Goal: Information Seeking & Learning: Learn about a topic

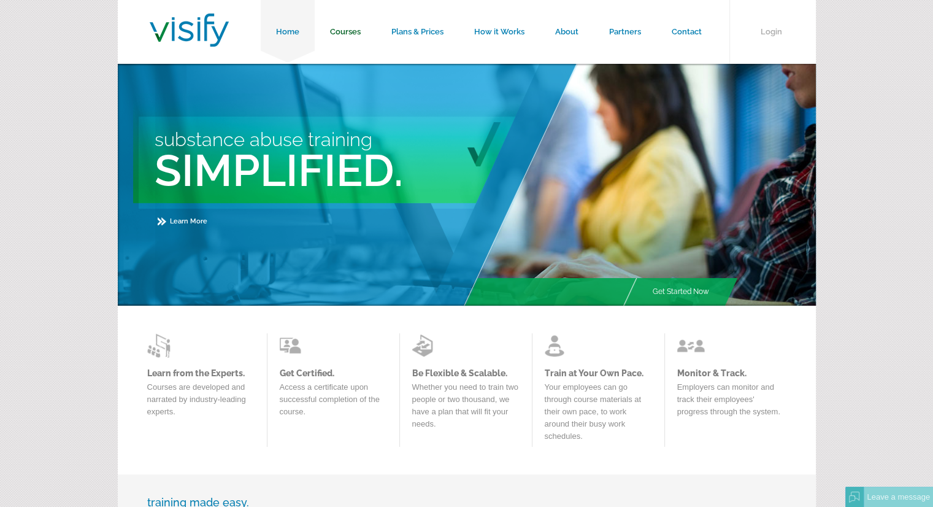
click at [346, 30] on link "Courses" at bounding box center [345, 32] width 61 height 64
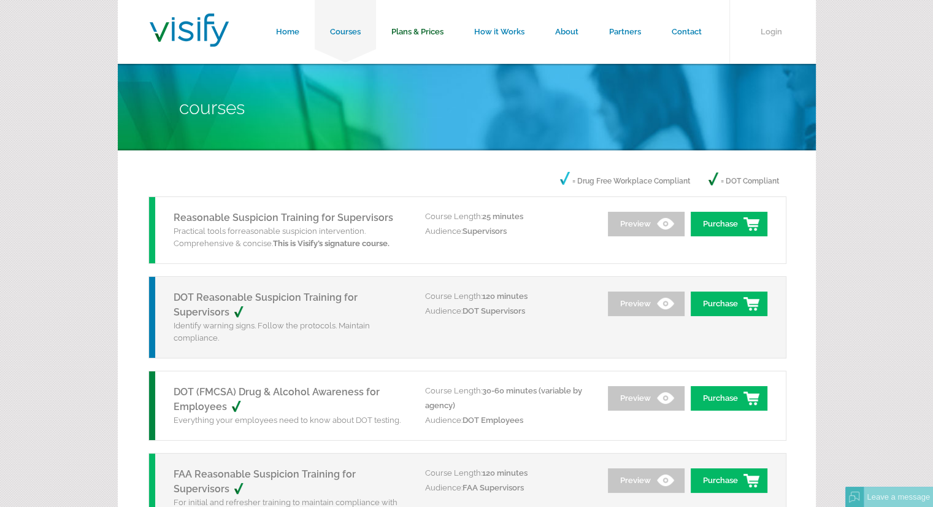
click at [422, 30] on link "Plans & Prices" at bounding box center [417, 32] width 83 height 64
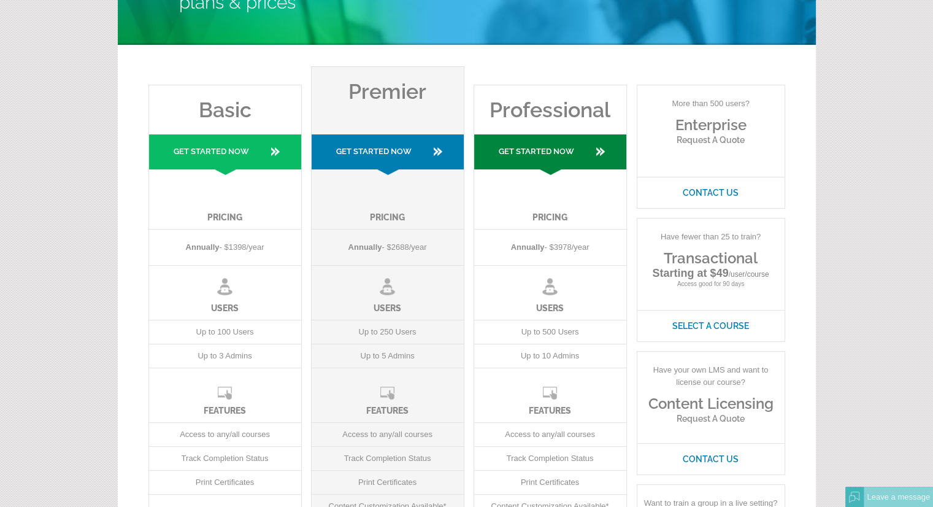
scroll to position [102, 0]
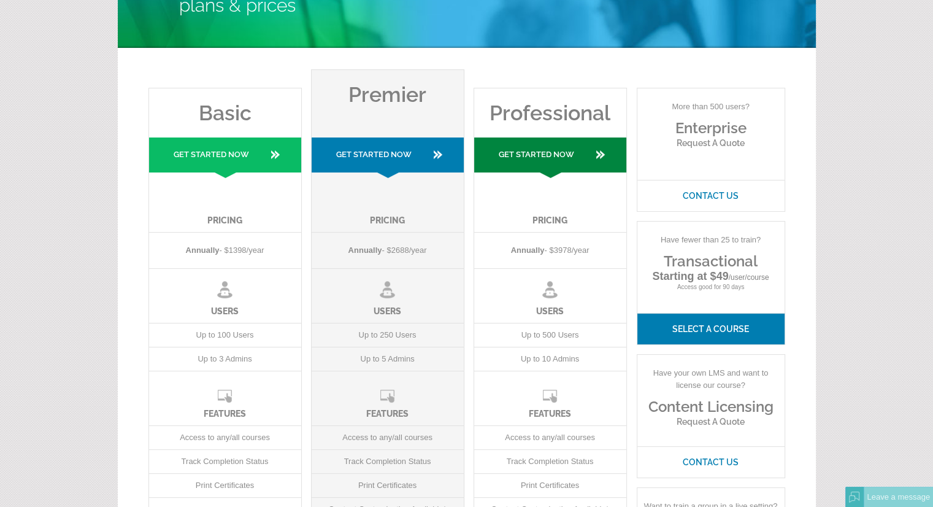
click at [709, 329] on link "Select A Course" at bounding box center [710, 328] width 147 height 31
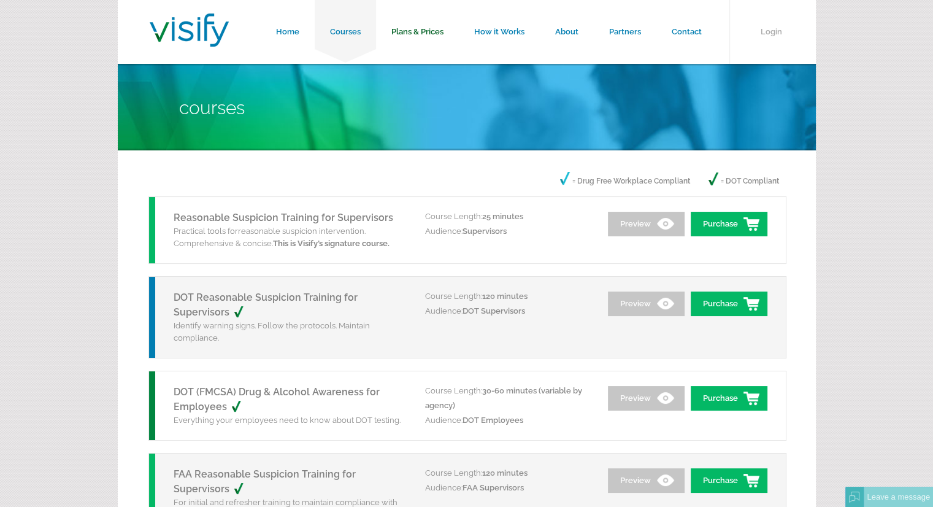
click at [409, 29] on link "Plans & Prices" at bounding box center [417, 32] width 83 height 64
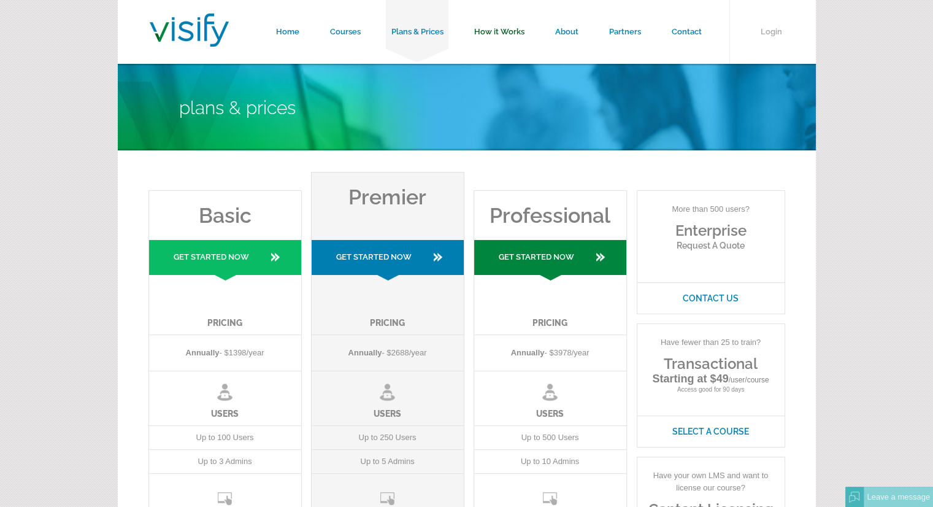
click at [494, 26] on link "How it Works" at bounding box center [499, 32] width 81 height 64
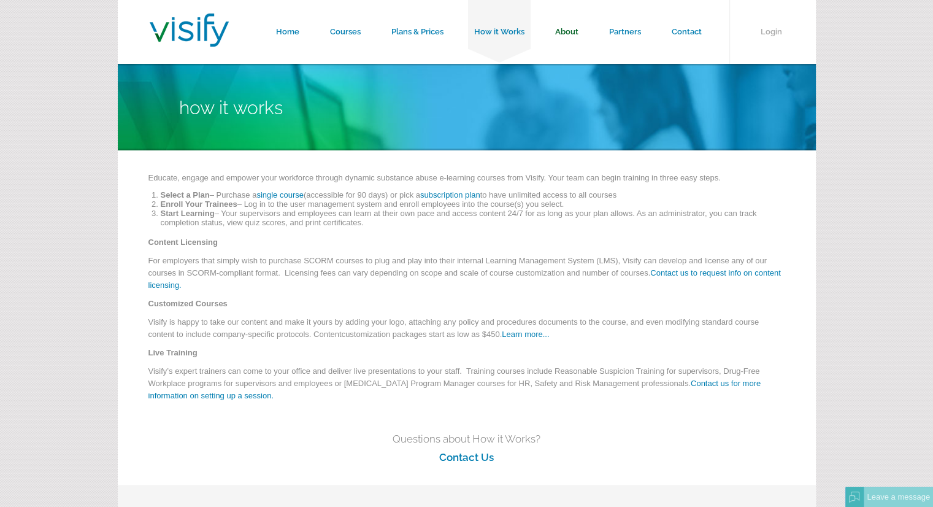
click at [568, 31] on link "About" at bounding box center [567, 32] width 54 height 64
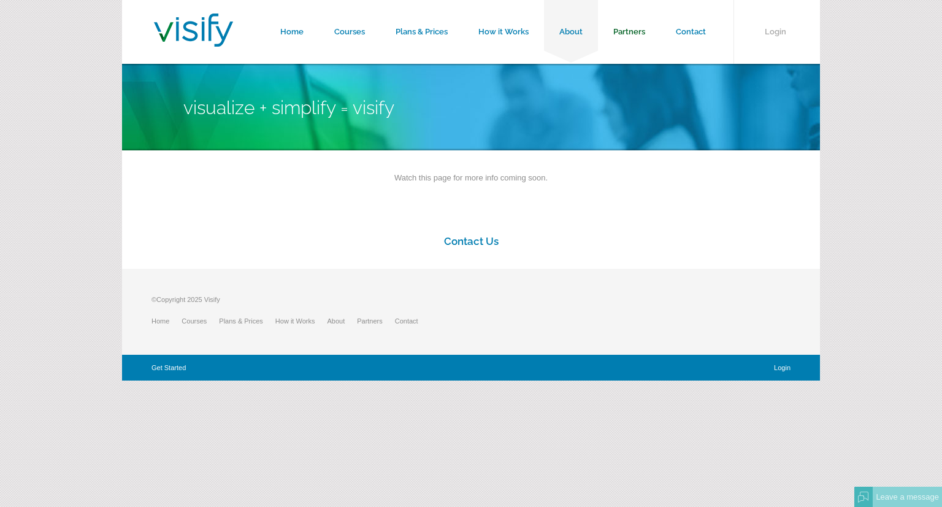
click at [631, 25] on link "Partners" at bounding box center [629, 32] width 63 height 64
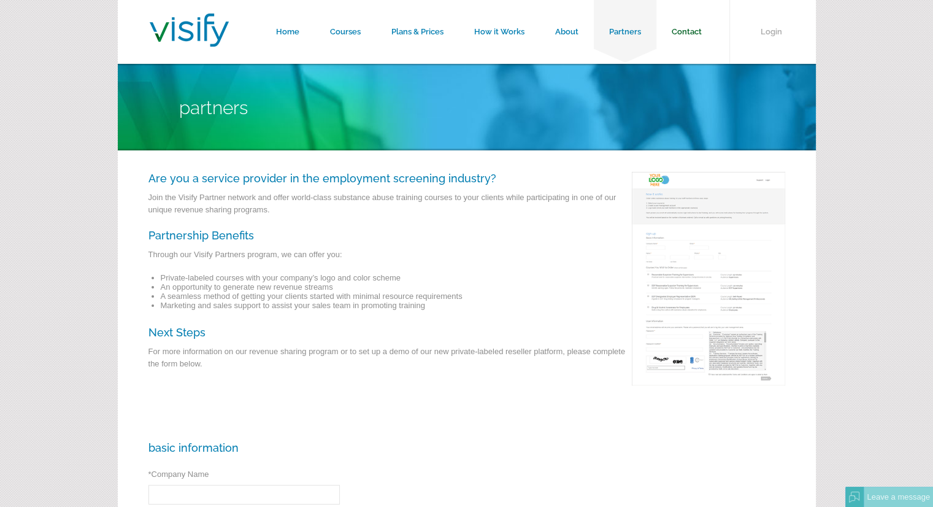
click at [687, 26] on link "Contact" at bounding box center [686, 32] width 61 height 64
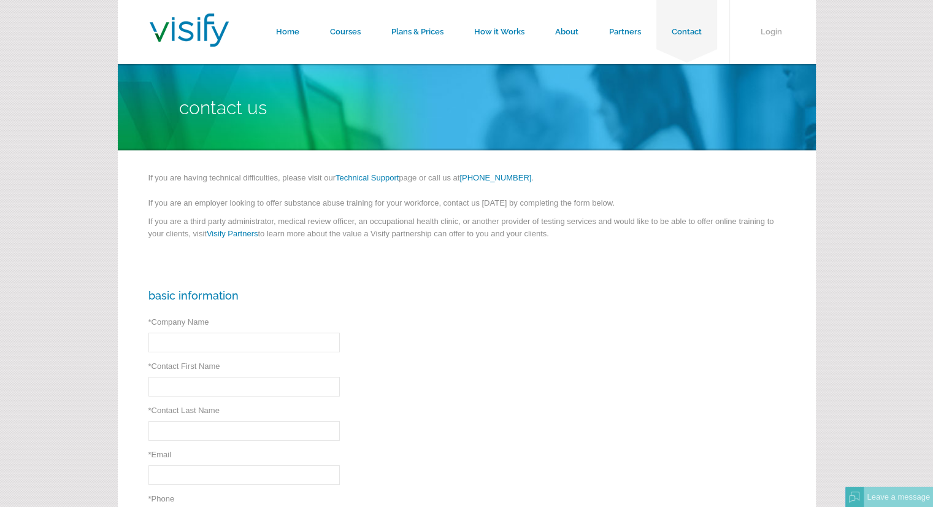
click at [587, 421] on div "Basic Information * Company Name * Required * Contact First Name * Required * C…" at bounding box center [467, 497] width 698 height 460
click at [542, 392] on div "Basic Information * Company Name * Required * Contact First Name * Required * C…" at bounding box center [467, 497] width 698 height 460
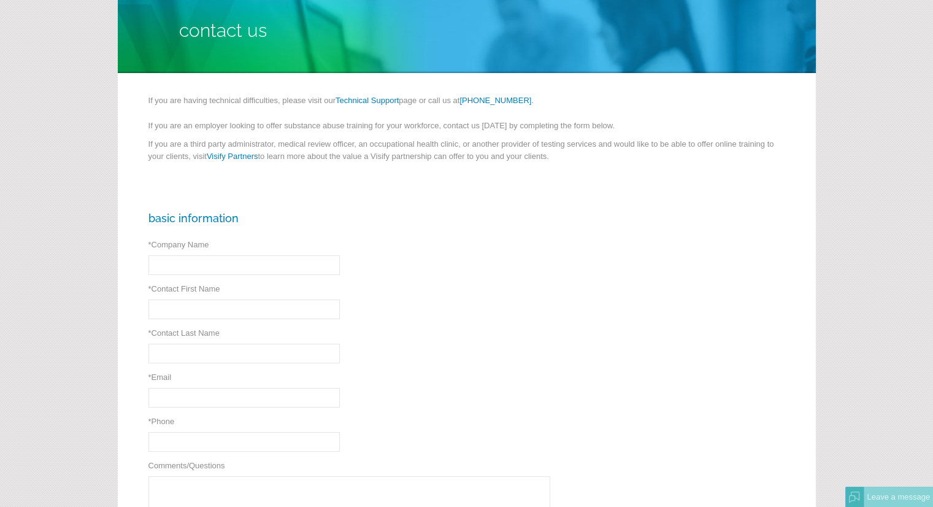
scroll to position [80, 0]
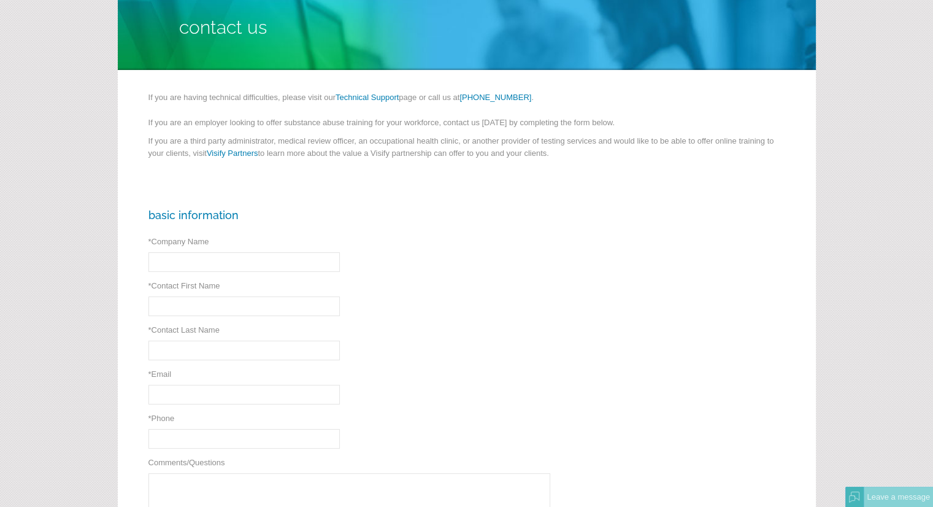
click at [590, 400] on div "Basic Information * Company Name * Required * Contact First Name * Required * C…" at bounding box center [467, 417] width 698 height 460
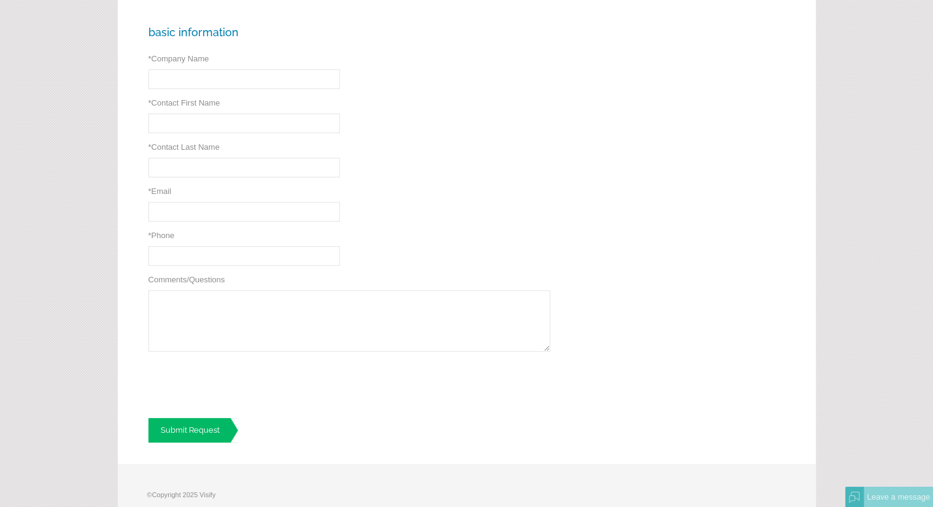
scroll to position [263, 0]
click at [689, 135] on div "Basic Information * Company Name * Required * Contact First Name * Required * C…" at bounding box center [467, 235] width 698 height 460
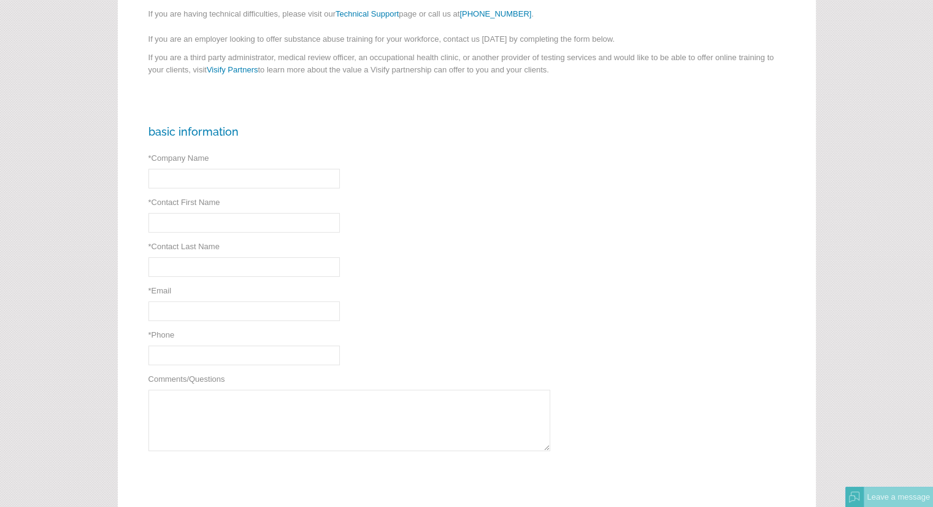
scroll to position [0, 0]
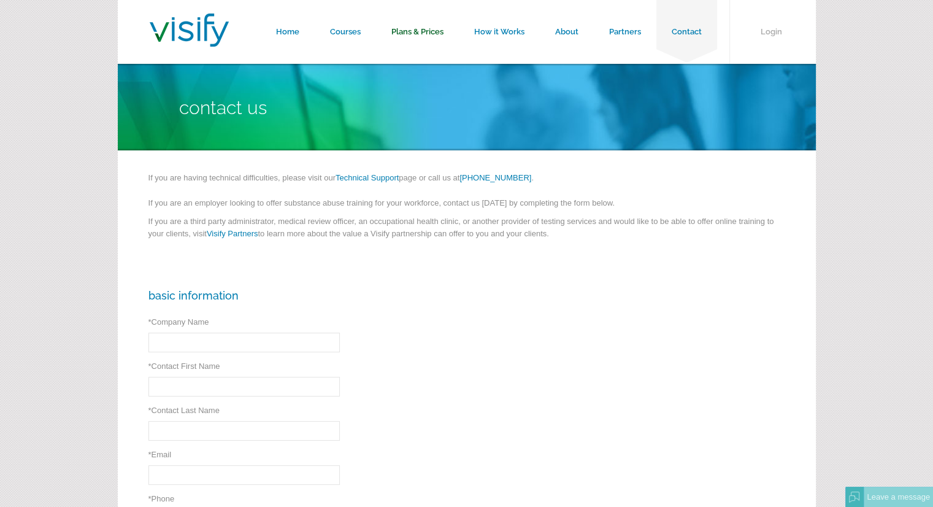
click at [432, 25] on link "Plans & Prices" at bounding box center [417, 32] width 83 height 64
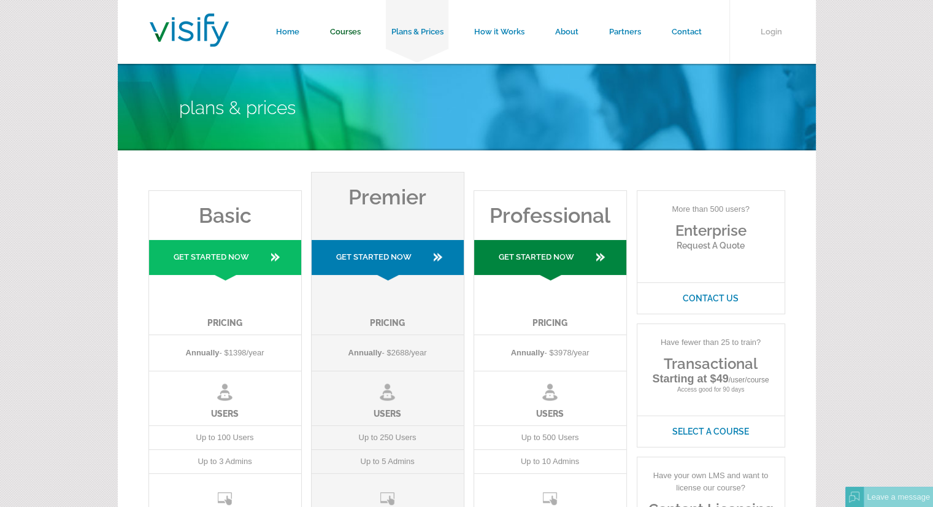
click at [344, 28] on link "Courses" at bounding box center [345, 32] width 61 height 64
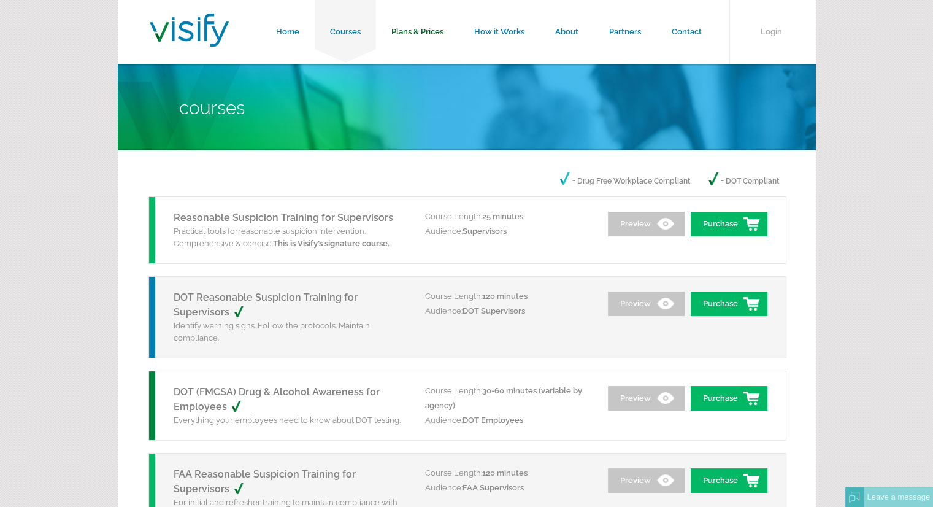
click at [420, 34] on link "Plans & Prices" at bounding box center [417, 32] width 83 height 64
